Goal: Information Seeking & Learning: Learn about a topic

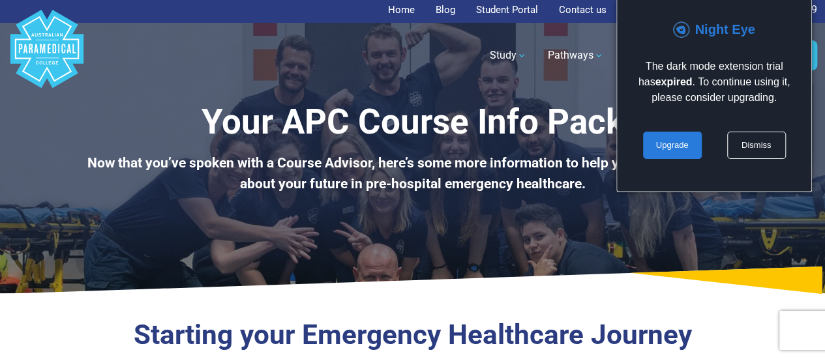
scroll to position [3, 0]
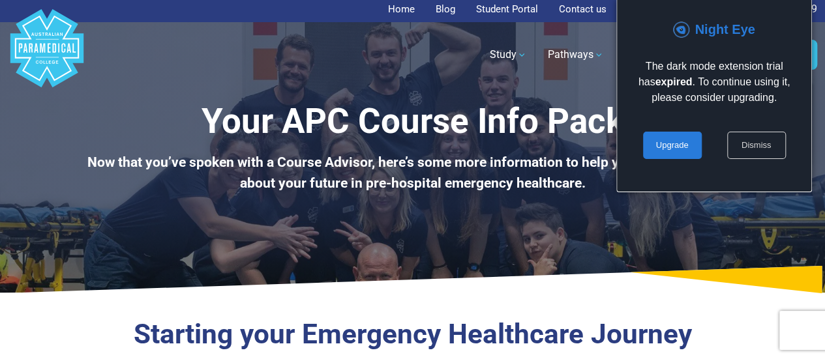
click at [762, 141] on link "Dismiss" at bounding box center [756, 145] width 59 height 27
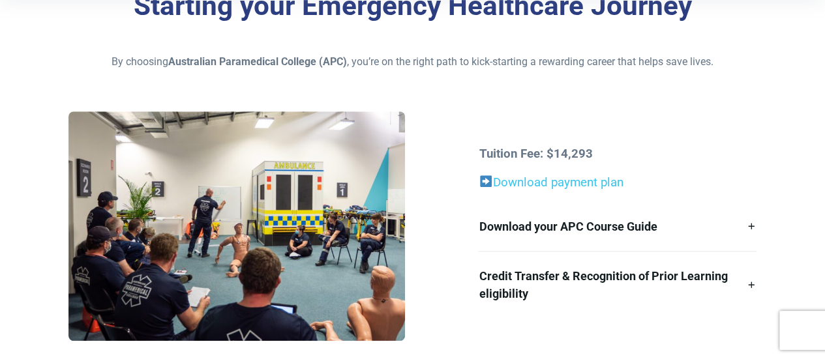
scroll to position [348, 0]
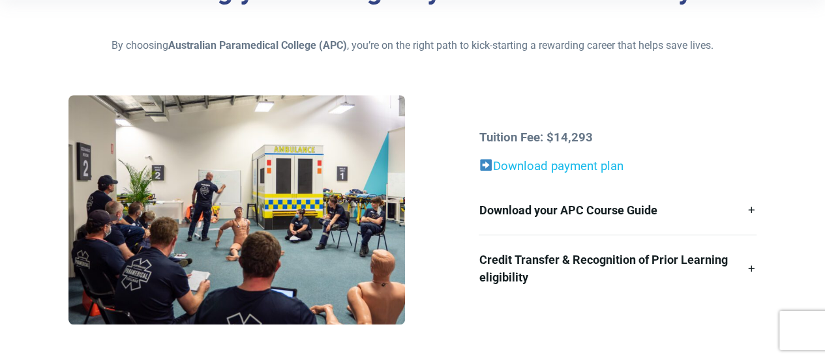
click at [567, 162] on link "Download payment plan" at bounding box center [551, 166] width 144 height 14
click at [539, 207] on link "Download your APC Course Guide" at bounding box center [618, 210] width 278 height 49
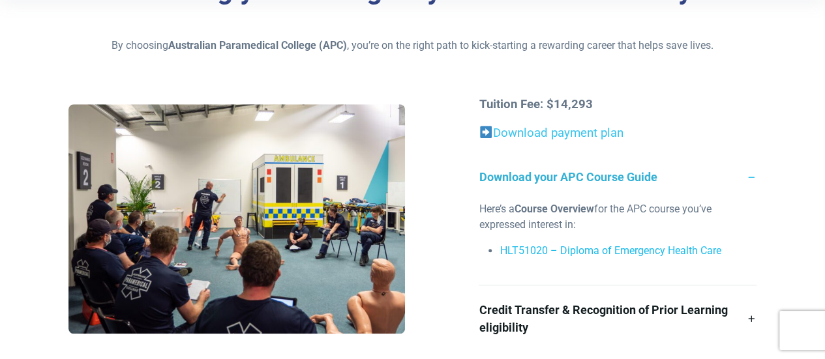
click at [556, 255] on link "HLT51020 – Diploma of Emergency Health Care" at bounding box center [609, 251] width 221 height 12
click at [525, 282] on div "Here’s a Course Overview for the APC course you’ve expressed interest in: HLT51…" at bounding box center [618, 242] width 278 height 83
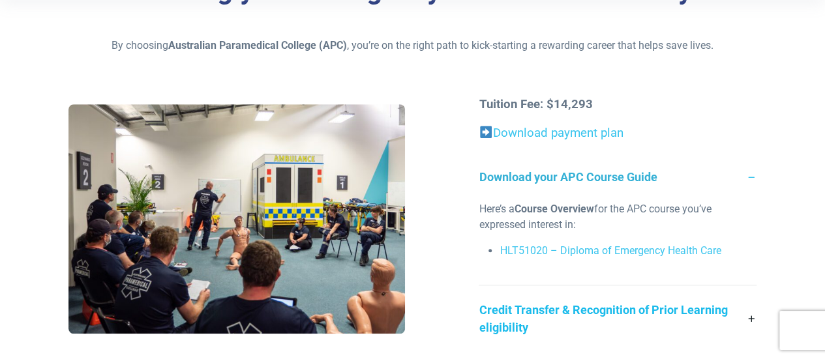
click at [527, 301] on link "Credit Transfer & Recognition of Prior Learning eligibility" at bounding box center [618, 319] width 278 height 67
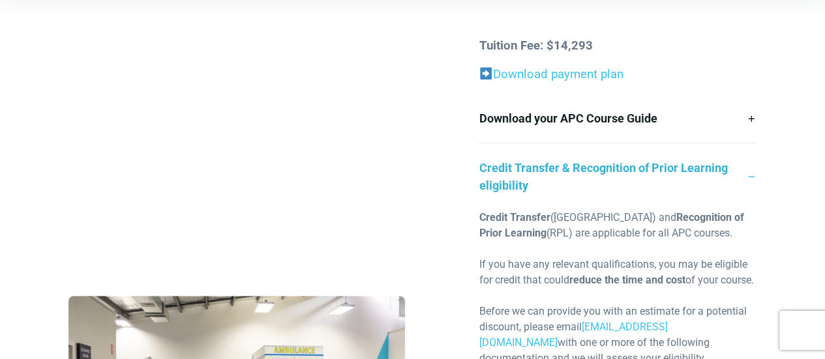
scroll to position [406, 0]
click at [739, 171] on link "Credit Transfer & Recognition of Prior Learning eligibility" at bounding box center [618, 177] width 278 height 67
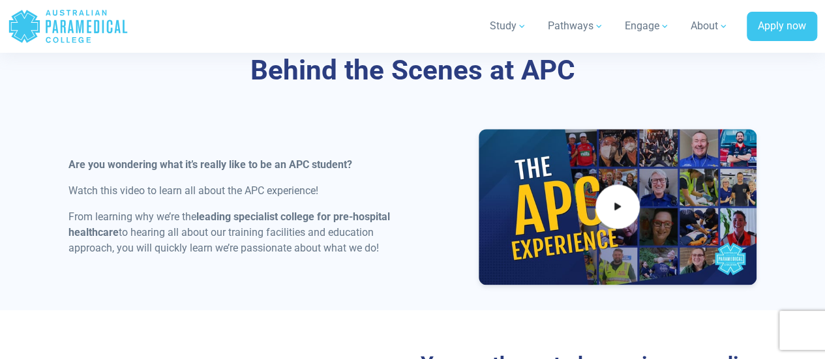
scroll to position [692, 0]
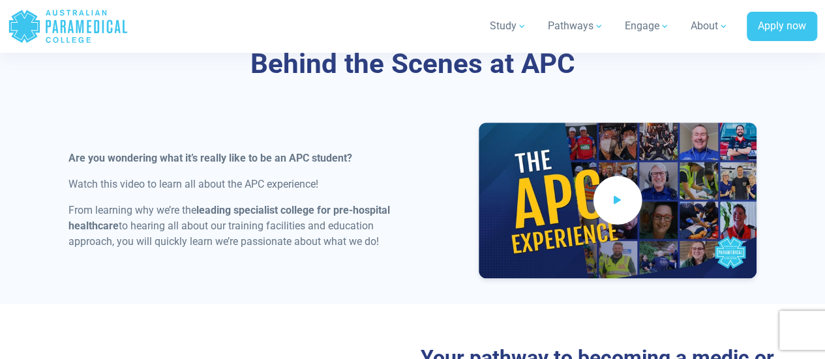
click at [600, 206] on span at bounding box center [617, 200] width 49 height 49
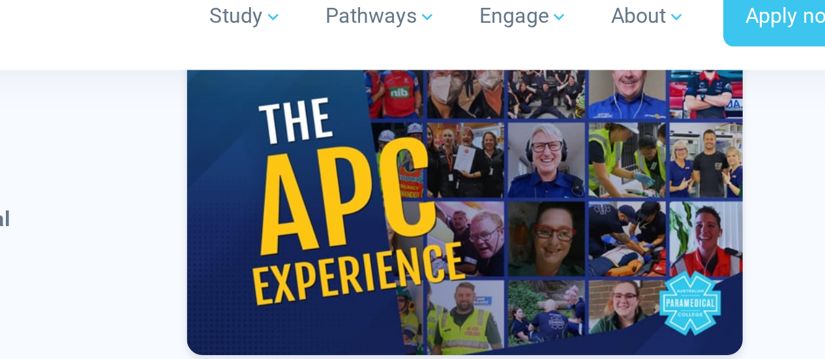
scroll to position [775, 0]
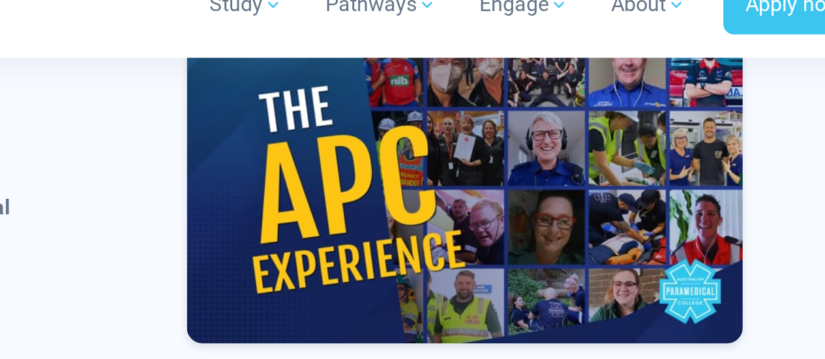
click at [453, 130] on div "Are you wondering what it’s really like to be an APC student? Watch this video …" at bounding box center [413, 123] width 704 height 166
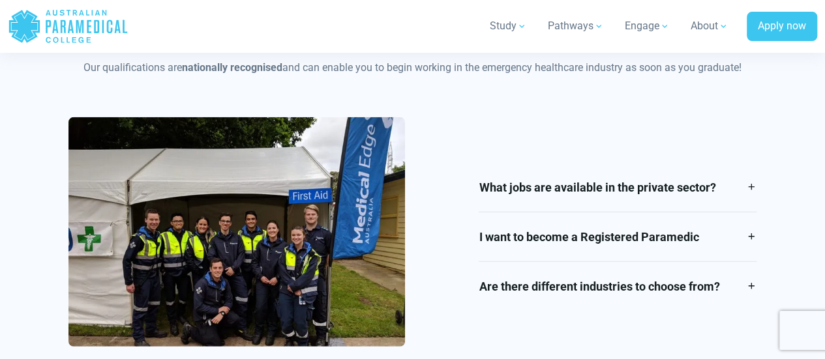
scroll to position [1517, 0]
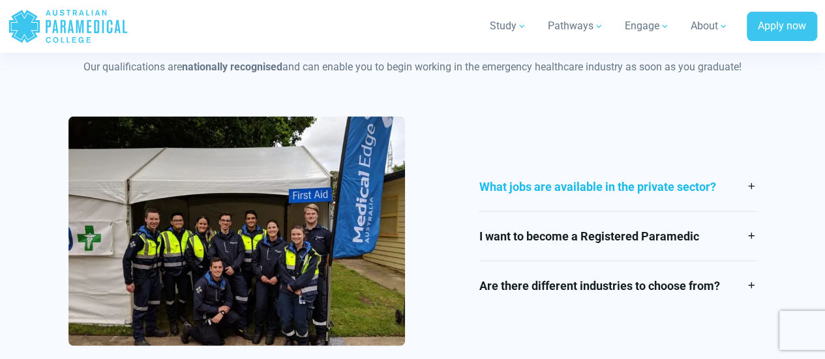
click at [580, 191] on link "What jobs are available in the private sector?" at bounding box center [618, 186] width 278 height 49
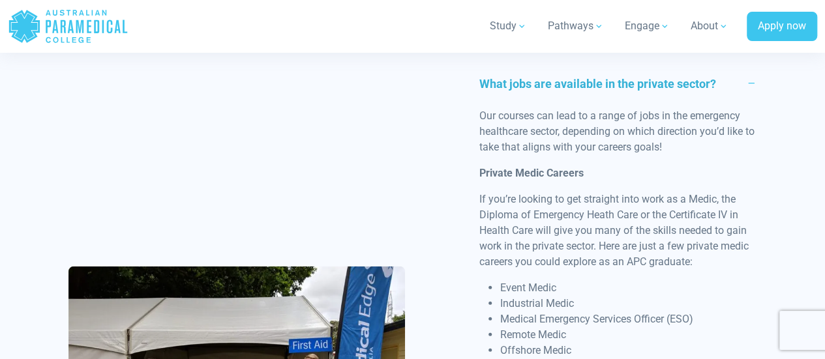
scroll to position [1574, 0]
click at [581, 108] on link "What jobs are available in the private sector?" at bounding box center [618, 84] width 278 height 49
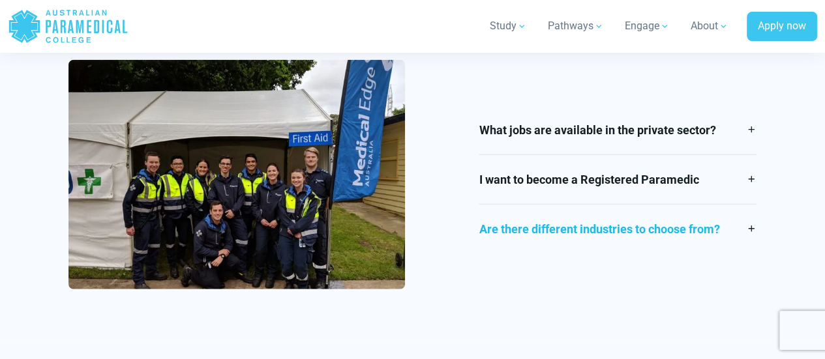
click at [554, 236] on link "Are there different industries to choose from?" at bounding box center [618, 229] width 278 height 49
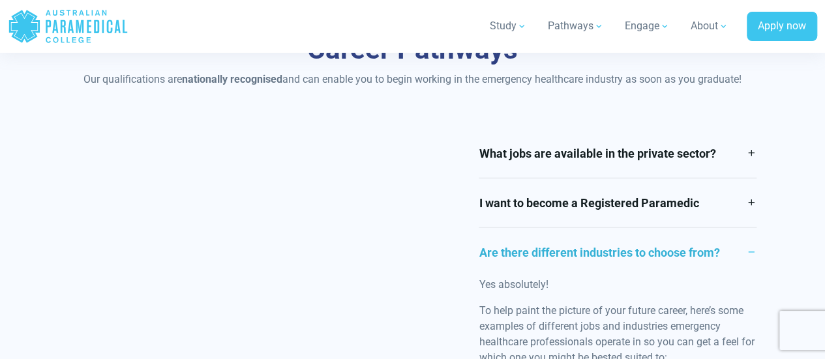
click at [550, 254] on link "Are there different industries to choose from?" at bounding box center [618, 252] width 278 height 49
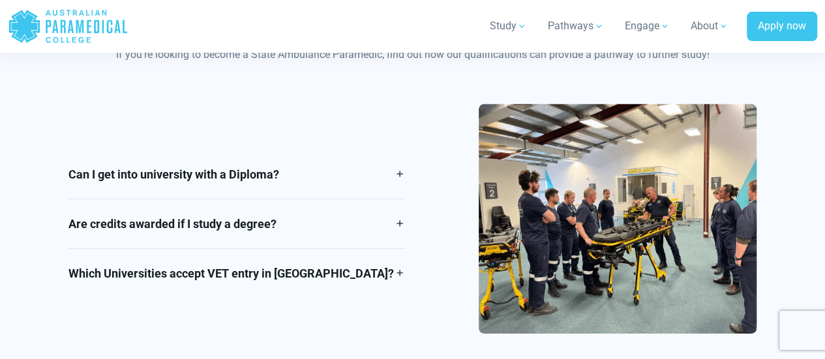
scroll to position [1949, 0]
click at [266, 177] on link "Can I get into university with a Diploma?" at bounding box center [236, 173] width 336 height 49
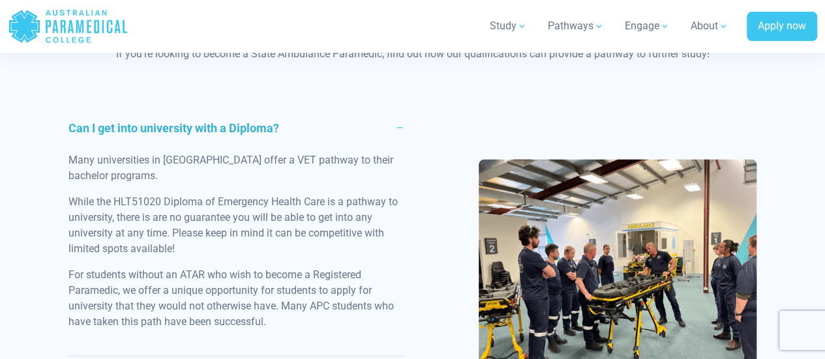
click at [257, 128] on link "Can I get into university with a Diploma?" at bounding box center [236, 128] width 336 height 49
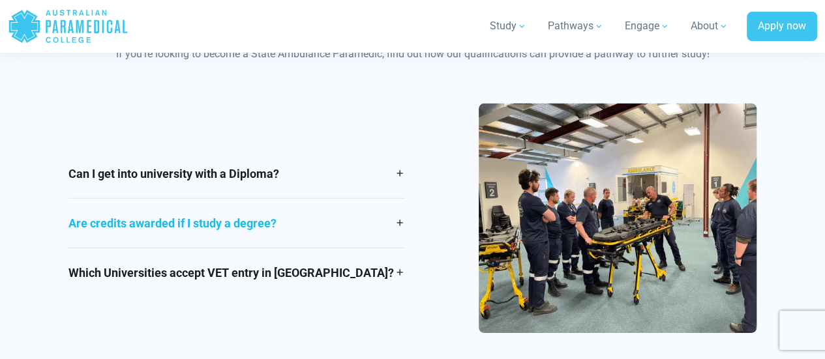
click at [196, 229] on link "Are credits awarded if I study a degree?" at bounding box center [236, 223] width 336 height 49
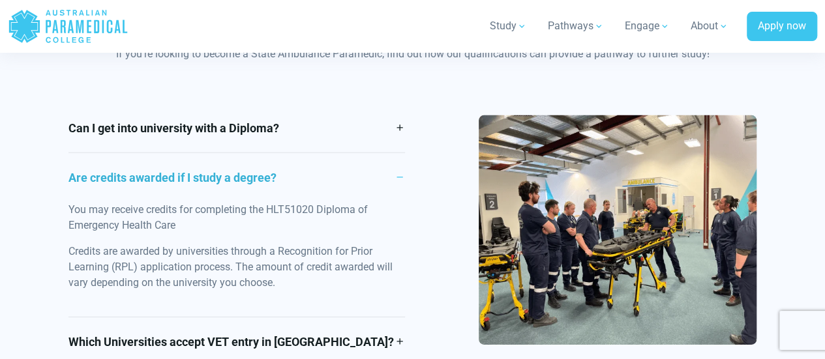
click at [214, 177] on link "Are credits awarded if I study a degree?" at bounding box center [236, 177] width 336 height 49
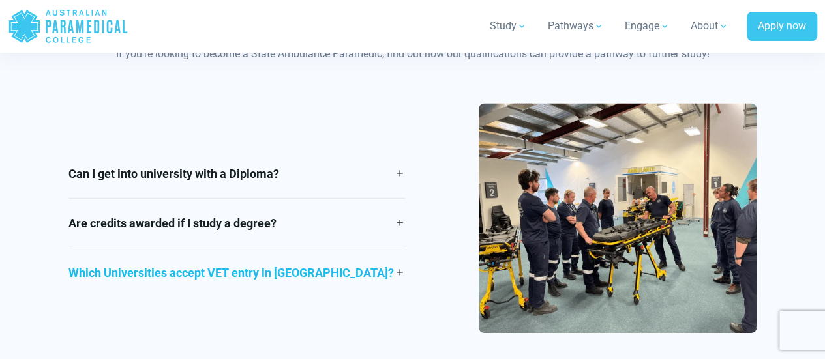
click at [276, 284] on link "Which Universities accept VET entry in [GEOGRAPHIC_DATA]?" at bounding box center [236, 272] width 336 height 49
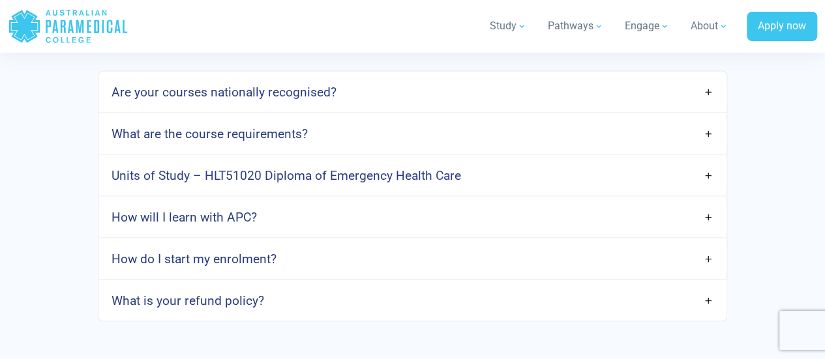
scroll to position [3668, 0]
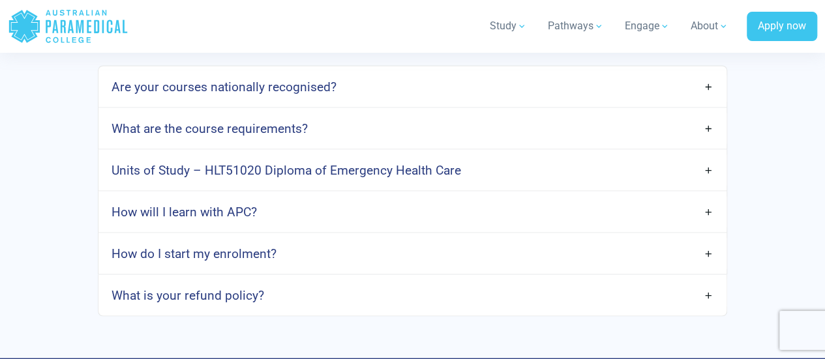
click at [237, 136] on h4 "What are the course requirements?" at bounding box center [209, 128] width 196 height 15
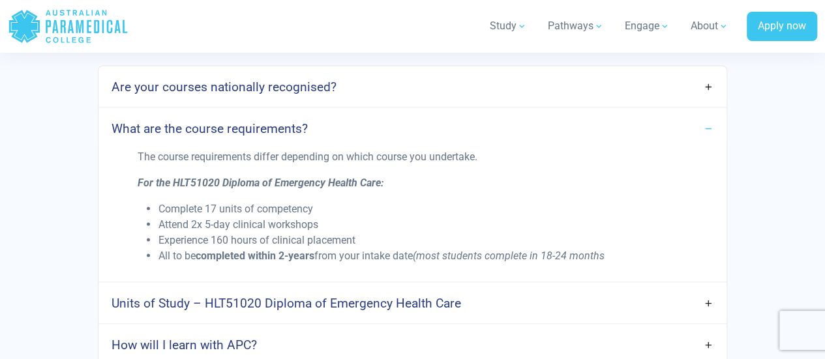
click at [237, 136] on h4 "What are the course requirements?" at bounding box center [209, 128] width 196 height 15
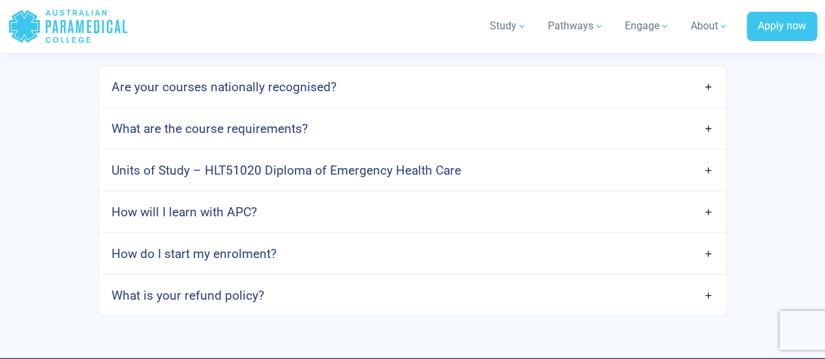
click at [240, 177] on h4 "Units of Study – HLT51020 Diploma of Emergency Health Care" at bounding box center [285, 169] width 349 height 15
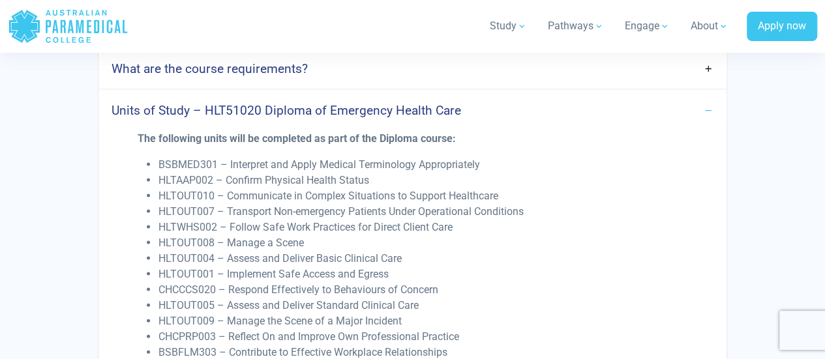
scroll to position [3727, 0]
click at [213, 119] on h4 "Units of Study – HLT51020 Diploma of Emergency Health Care" at bounding box center [285, 111] width 349 height 15
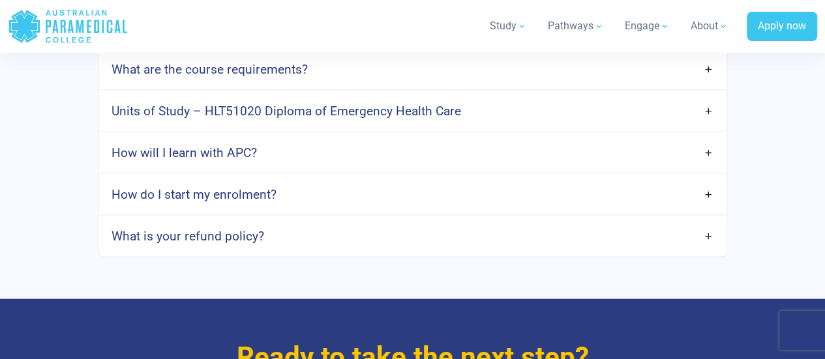
click at [202, 168] on link "How will I learn with APC?" at bounding box center [412, 153] width 628 height 31
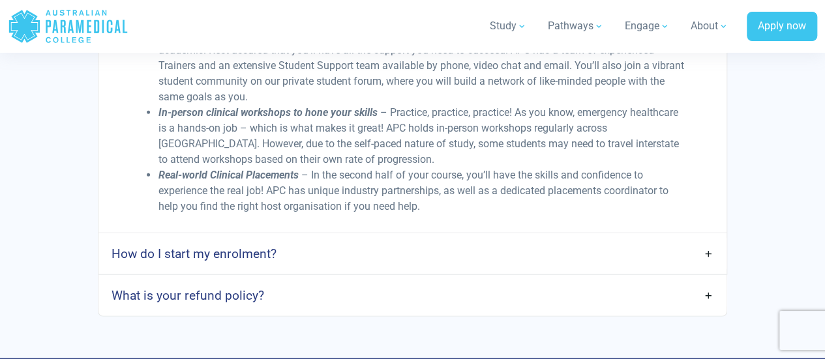
scroll to position [3936, 0]
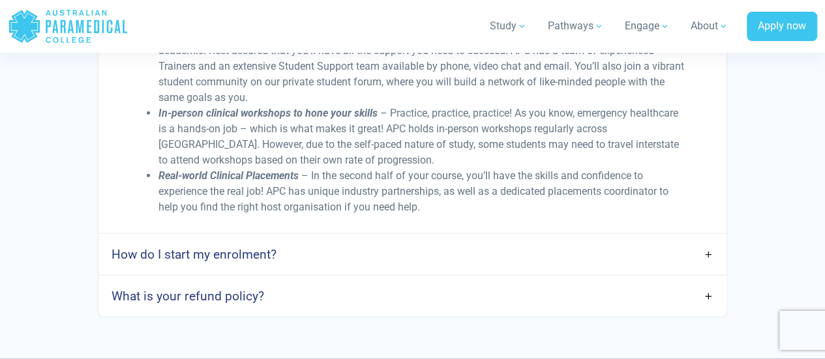
click at [209, 304] on h4 "What is your refund policy?" at bounding box center [187, 296] width 153 height 15
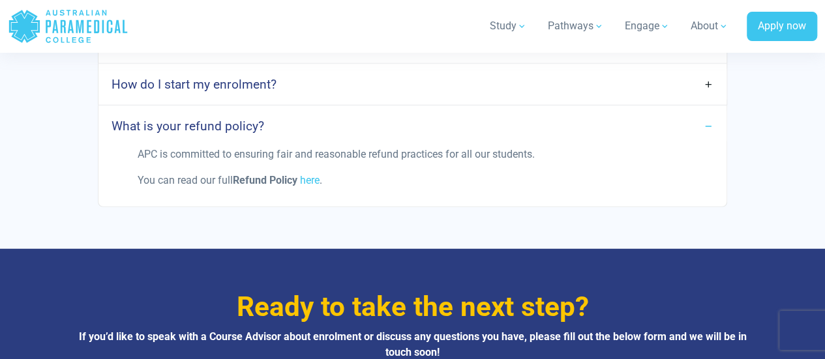
scroll to position [4105, 0]
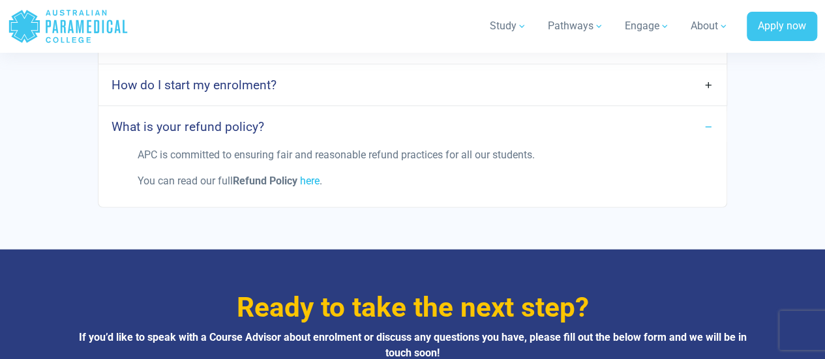
click at [313, 187] on link "here" at bounding box center [309, 181] width 20 height 12
click at [249, 100] on link "How do I start my enrolment?" at bounding box center [412, 85] width 628 height 31
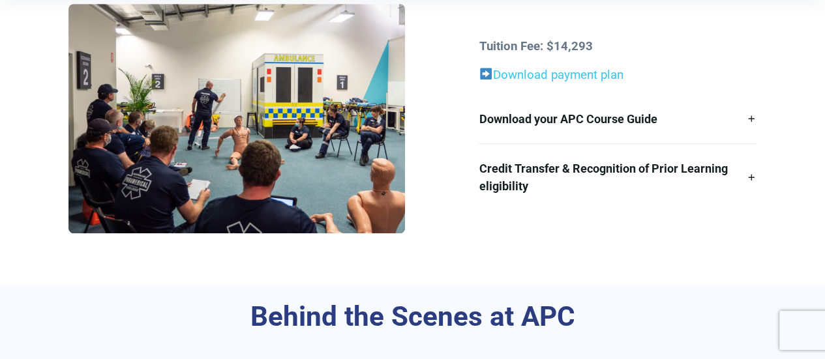
scroll to position [438, 0]
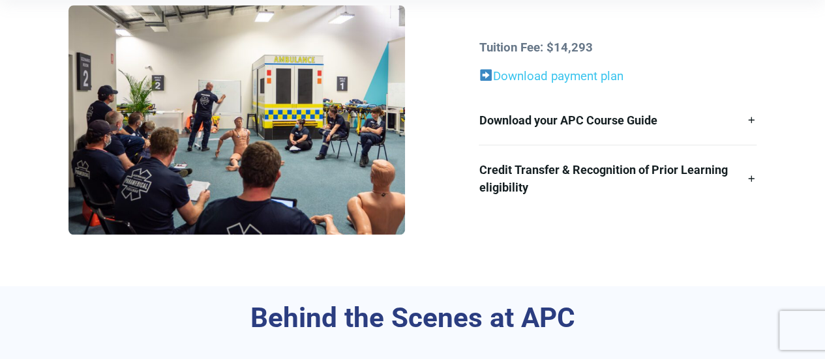
click at [556, 46] on strong "Tuition Fee: $14,293" at bounding box center [535, 47] width 113 height 14
drag, startPoint x: 556, startPoint y: 46, endPoint x: 594, endPoint y: 45, distance: 37.8
click at [594, 45] on p "Tuition Fee: $14,293" at bounding box center [618, 47] width 278 height 18
copy strong "14,293"
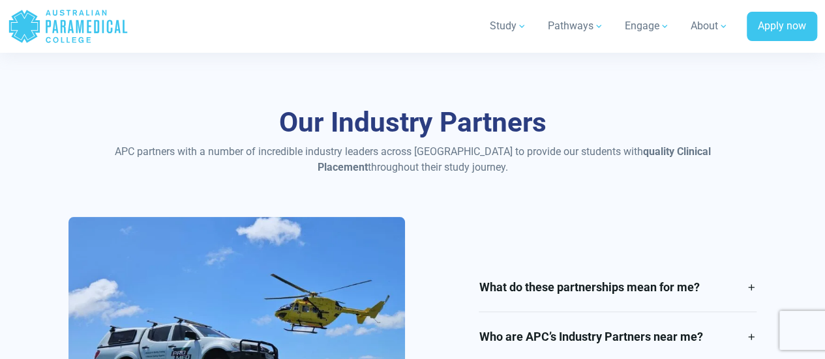
scroll to position [2506, 0]
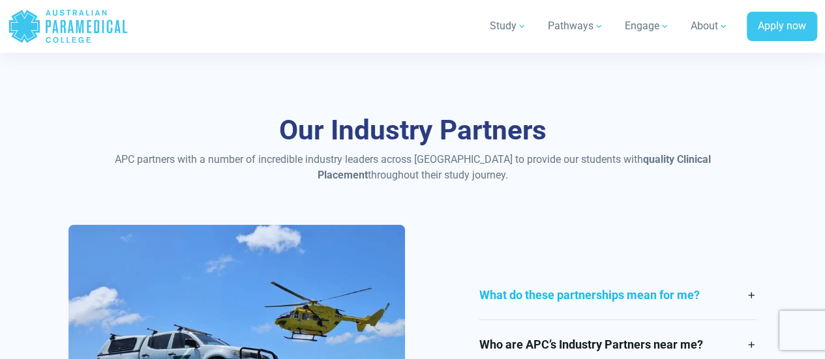
click at [562, 300] on link "What do these partnerships mean for me?" at bounding box center [618, 295] width 278 height 49
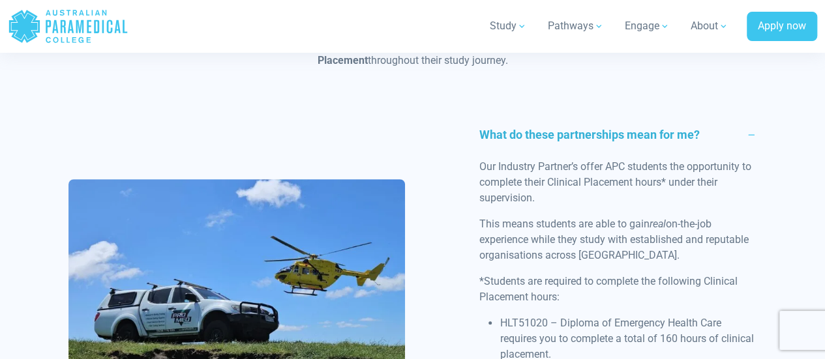
scroll to position [2624, 0]
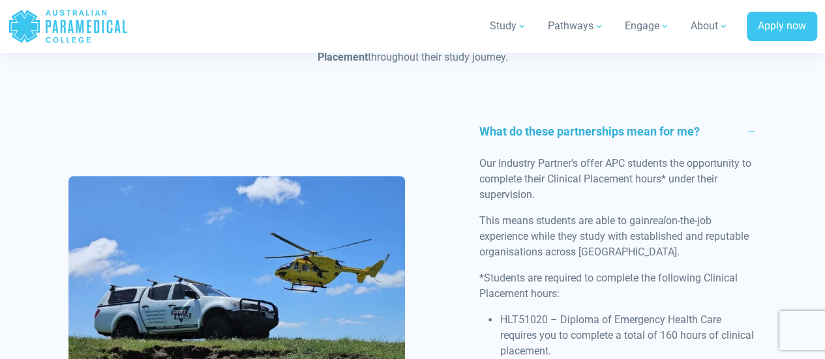
click at [582, 126] on link "What do these partnerships mean for me?" at bounding box center [618, 131] width 278 height 49
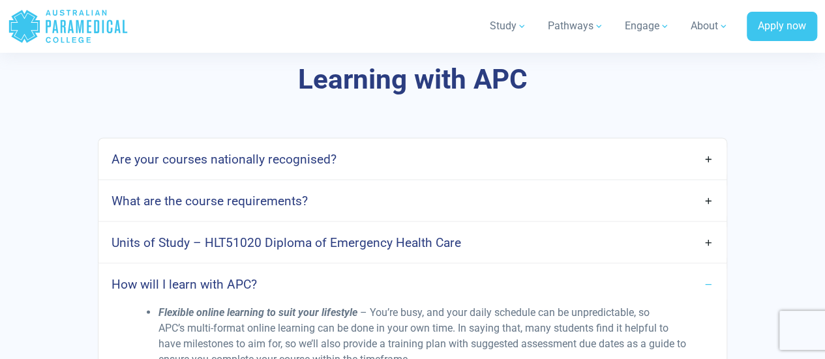
scroll to position [3597, 0]
click at [531, 168] on link "Are your courses nationally recognised?" at bounding box center [412, 158] width 628 height 31
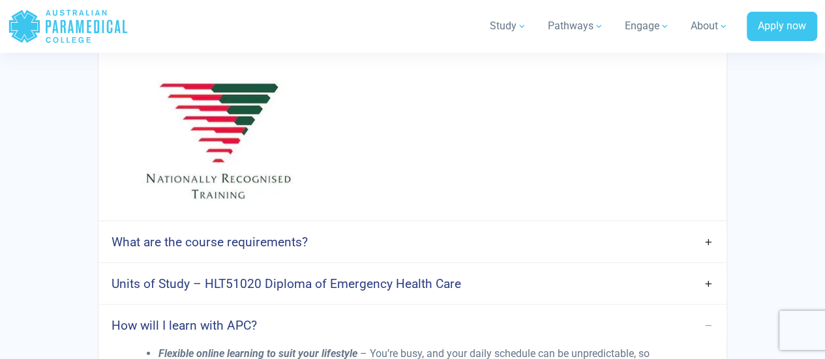
scroll to position [3769, 0]
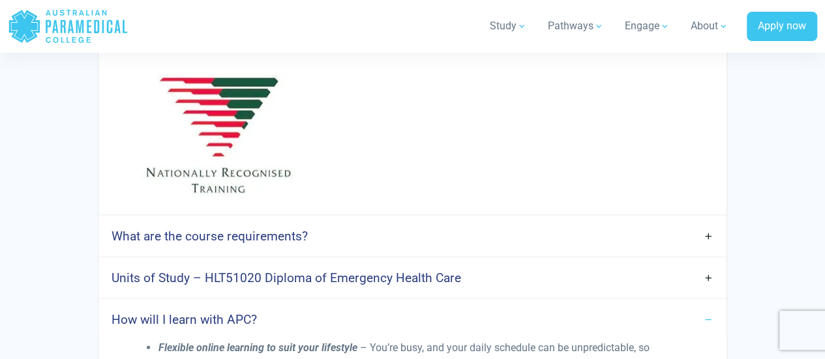
click at [294, 244] on h4 "What are the course requirements?" at bounding box center [209, 236] width 196 height 15
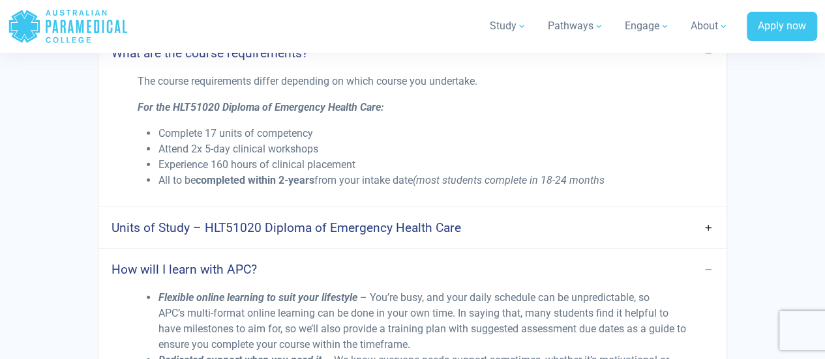
scroll to position [3948, 0]
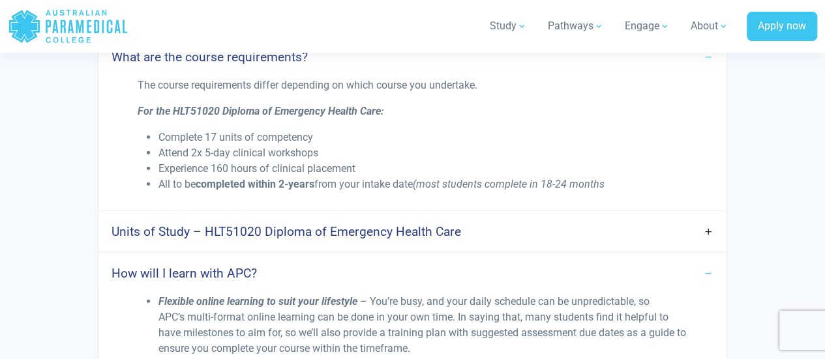
click at [284, 286] on link "How will I learn with APC?" at bounding box center [412, 273] width 628 height 31
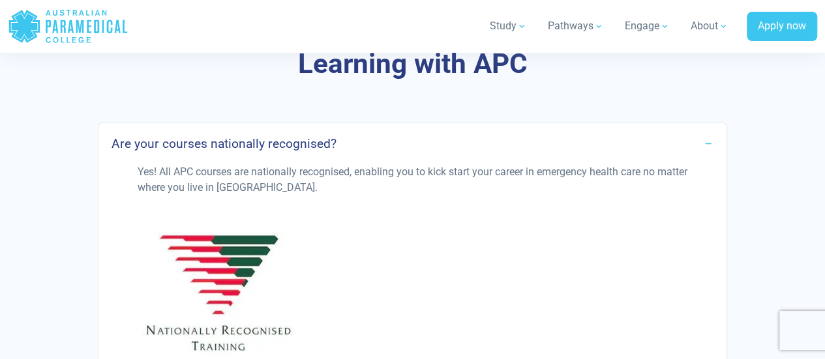
scroll to position [3609, 0]
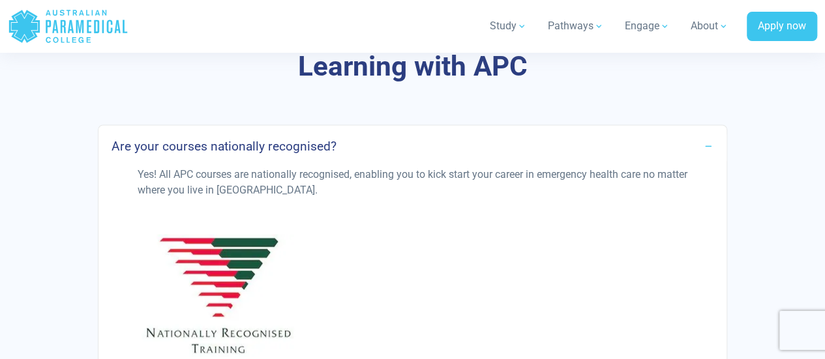
click at [316, 161] on link "Are your courses nationally recognised?" at bounding box center [412, 145] width 628 height 31
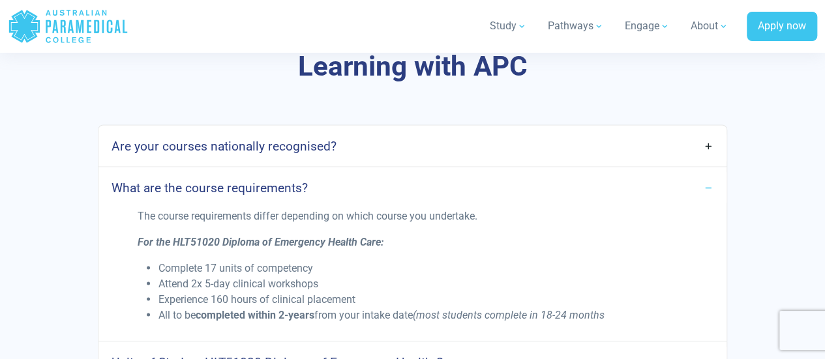
scroll to position [3707, 0]
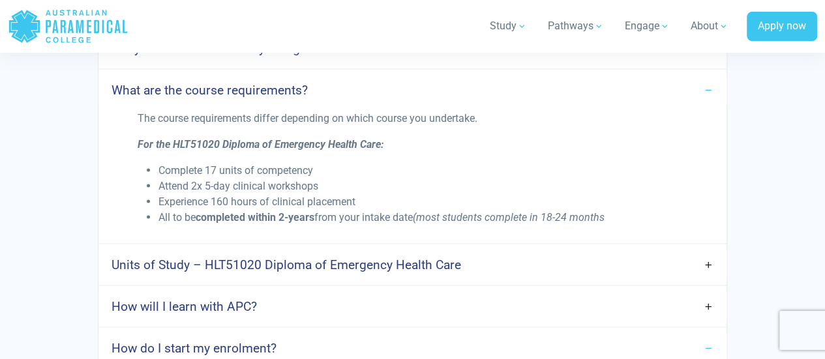
click at [327, 96] on link "What are the course requirements?" at bounding box center [412, 89] width 628 height 31
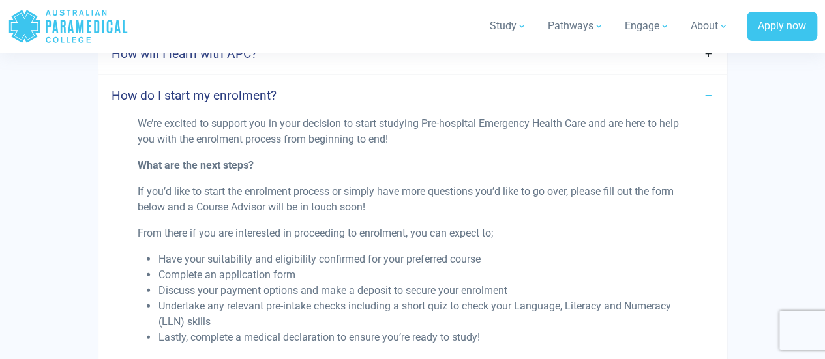
scroll to position [3833, 0]
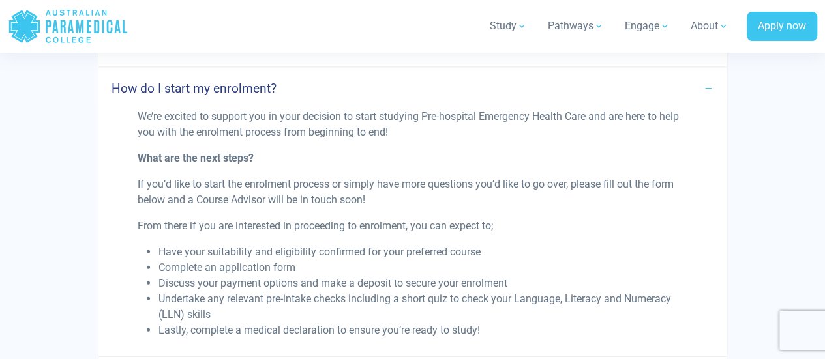
click at [261, 96] on h4 "How do I start my enrolment?" at bounding box center [193, 88] width 165 height 15
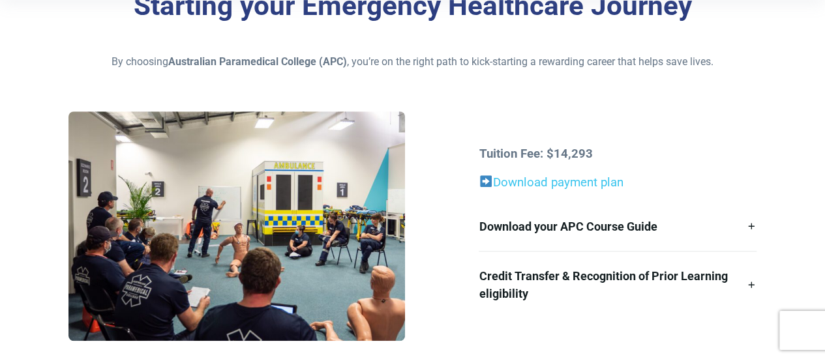
scroll to position [331, 0]
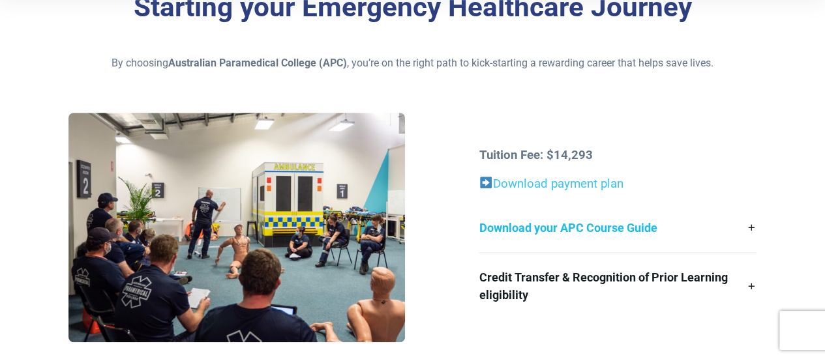
click at [561, 237] on link "Download your APC Course Guide" at bounding box center [618, 227] width 278 height 49
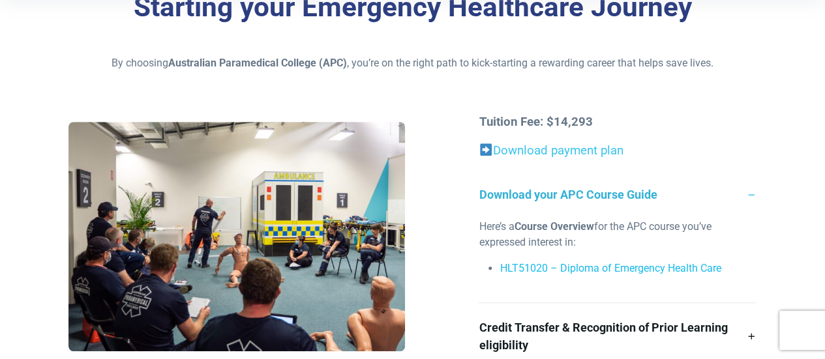
click at [545, 270] on link "HLT51020 – Diploma of Emergency Health Care" at bounding box center [609, 268] width 221 height 12
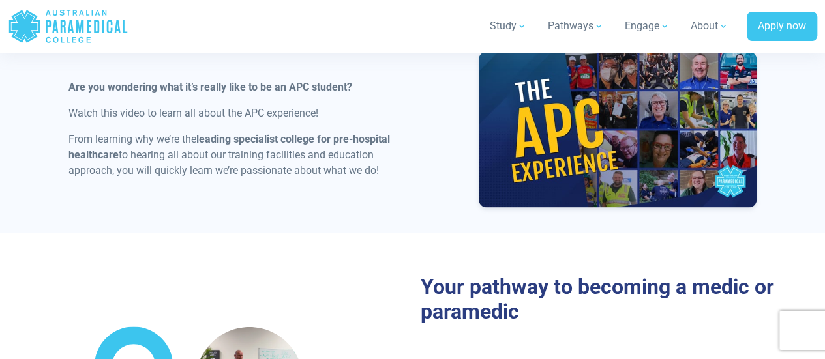
scroll to position [782, 0]
click at [804, 139] on div "Behind the Scenes at APC Are you wondering what it’s really like to be an APC s…" at bounding box center [412, 96] width 825 height 272
